Goal: Task Accomplishment & Management: Use online tool/utility

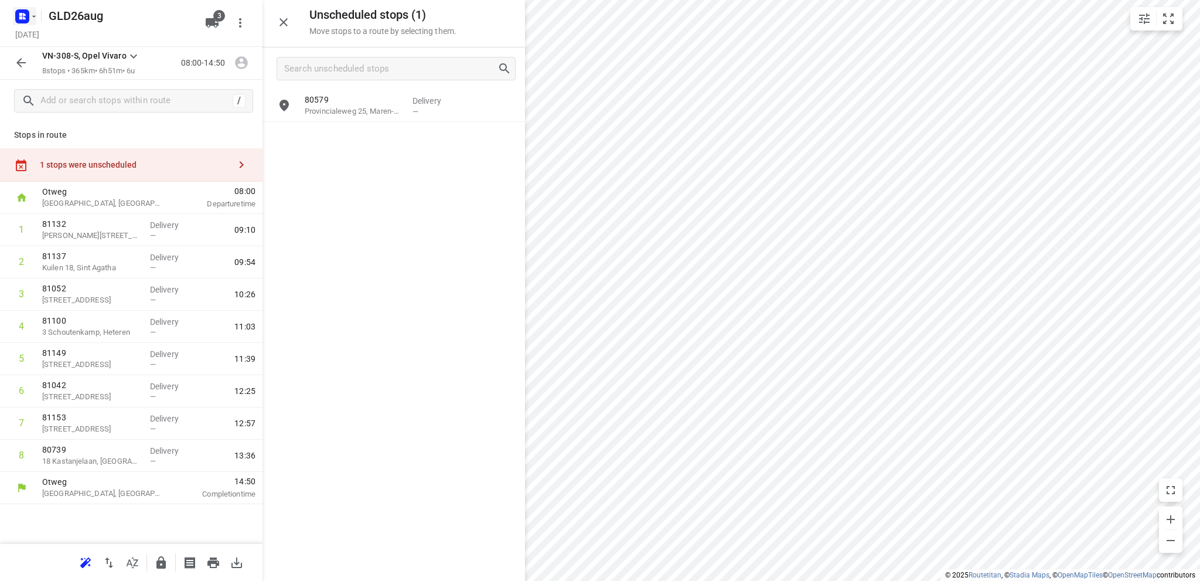
click at [30, 11] on icon "button" at bounding box center [22, 16] width 19 height 19
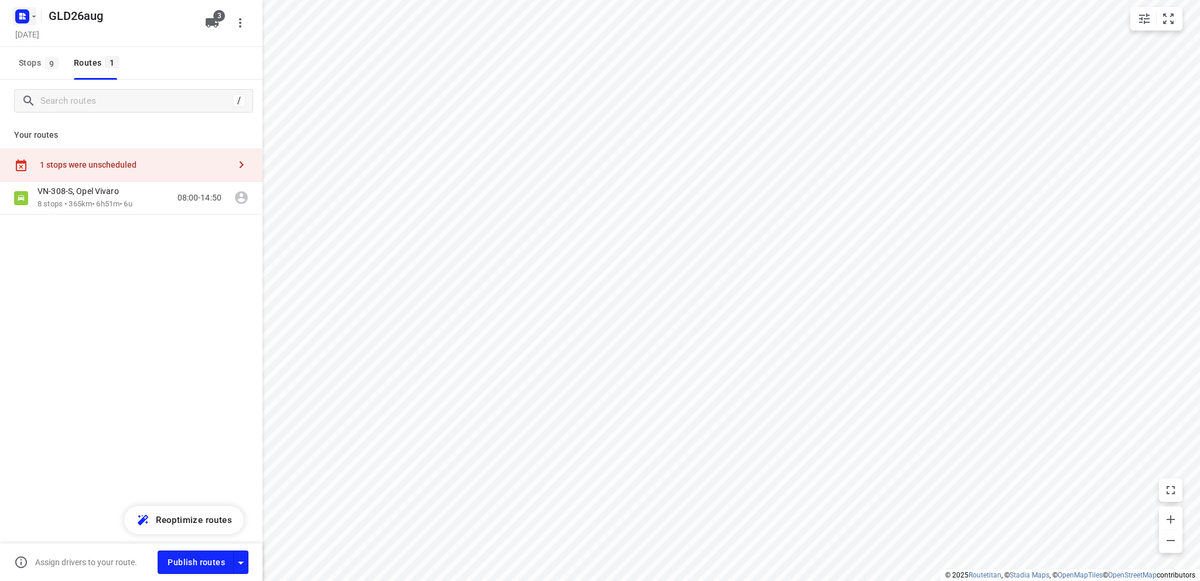
click at [22, 13] on icon "button" at bounding box center [20, 14] width 3 height 3
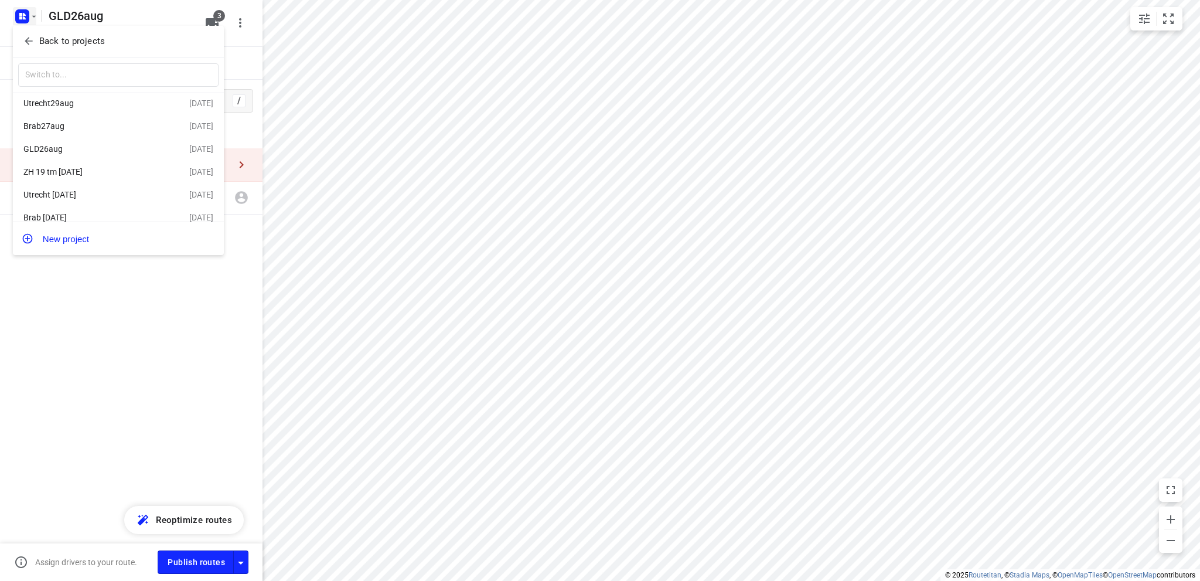
scroll to position [43, 0]
click at [75, 156] on div "ZH 19 tm 23 aug" at bounding box center [90, 159] width 135 height 9
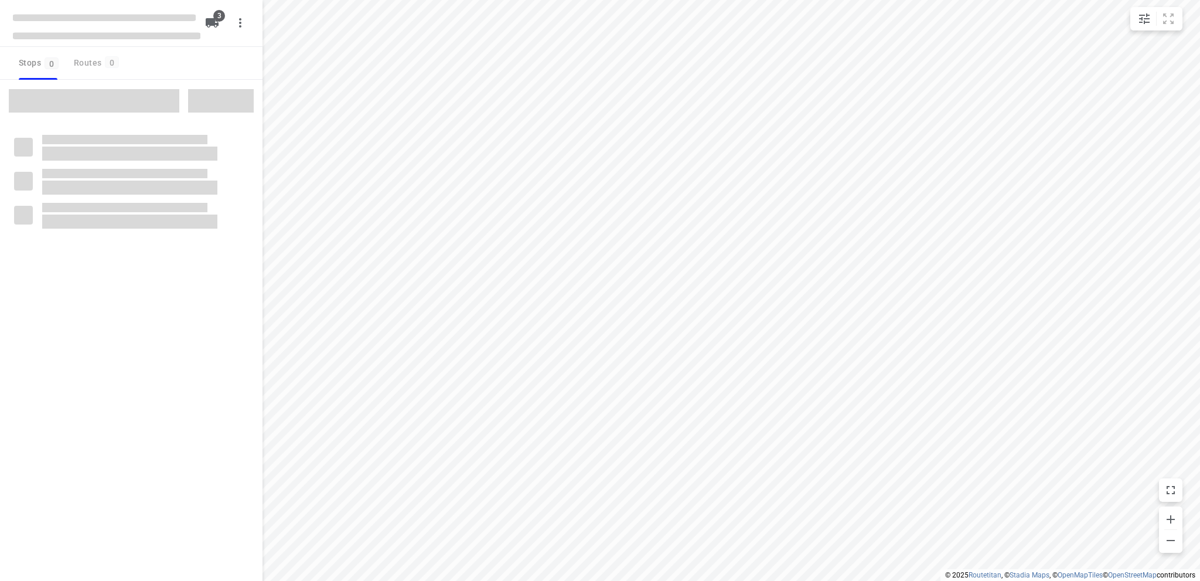
type input "distance"
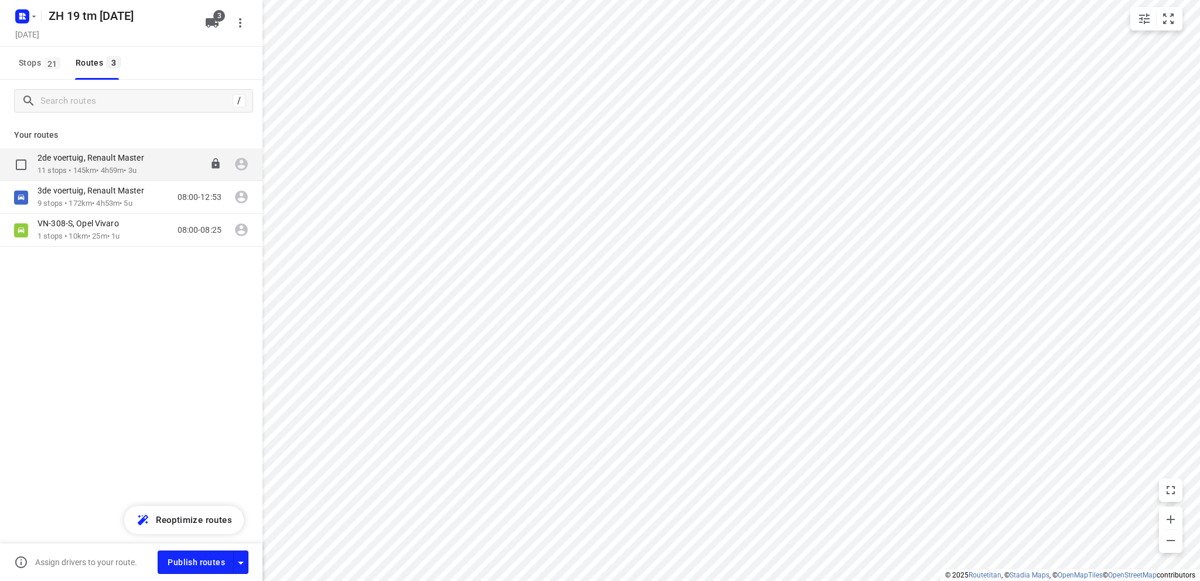
click at [96, 166] on p "11 stops • 145km • 4h59m • 3u" at bounding box center [97, 170] width 118 height 11
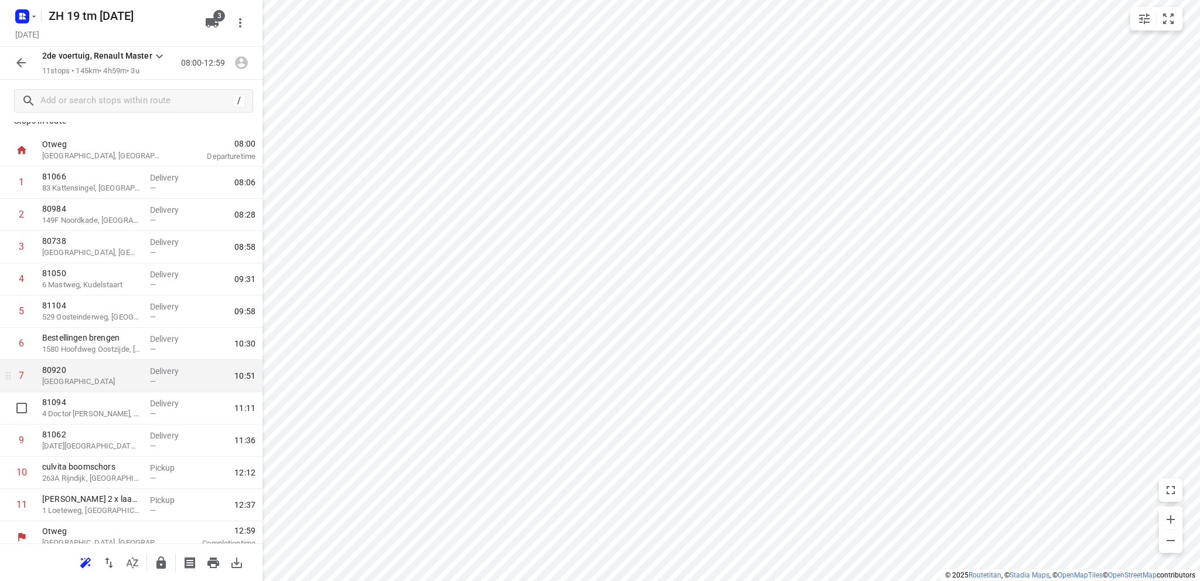
scroll to position [23, 0]
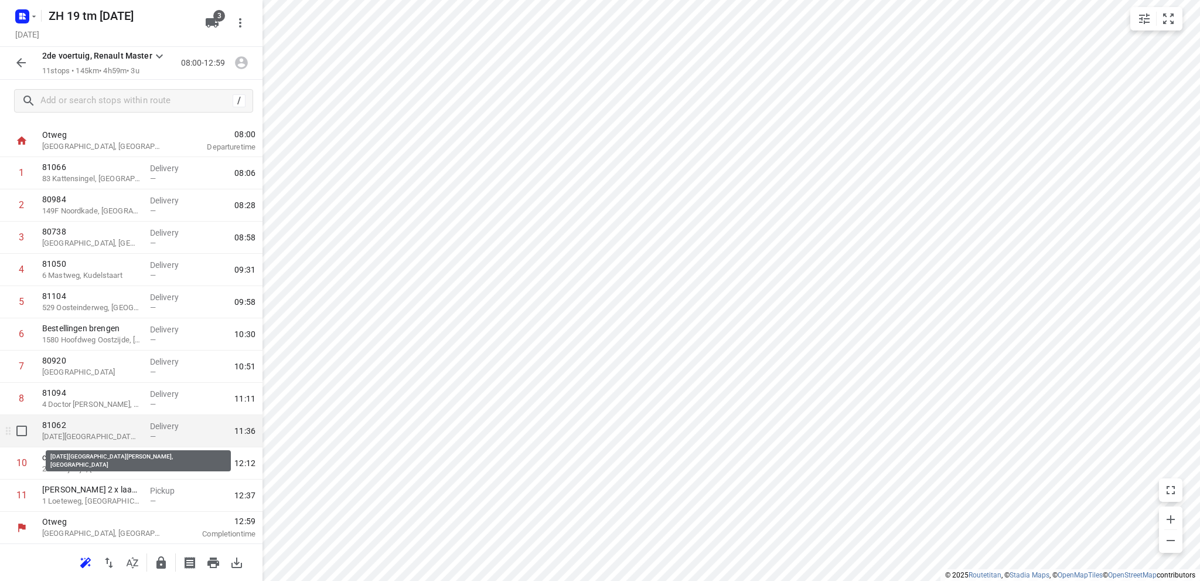
click at [98, 433] on p "15 Jan Steenstraat, Rijnsburg" at bounding box center [91, 437] width 98 height 12
click at [94, 434] on p "15 Jan Steenstraat, Rijnsburg" at bounding box center [91, 437] width 98 height 12
click at [101, 431] on p "15 Jan Steenstraat, Rijnsburg" at bounding box center [91, 437] width 98 height 12
